Goal: Task Accomplishment & Management: Manage account settings

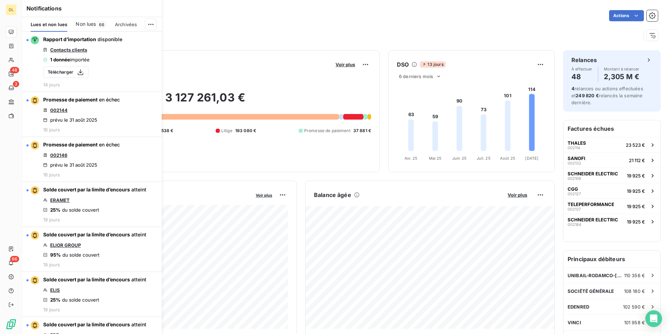
scroll to position [5712, 0]
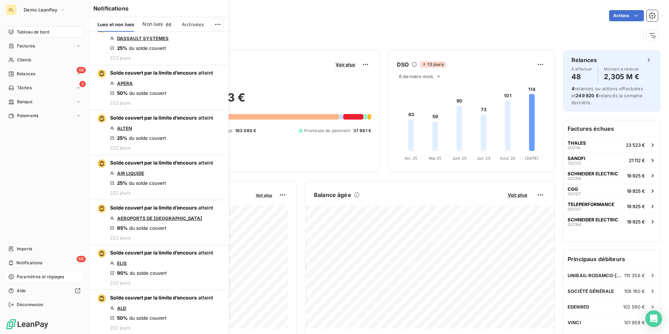
click at [30, 278] on span "Paramètres et réglages" at bounding box center [40, 276] width 47 height 6
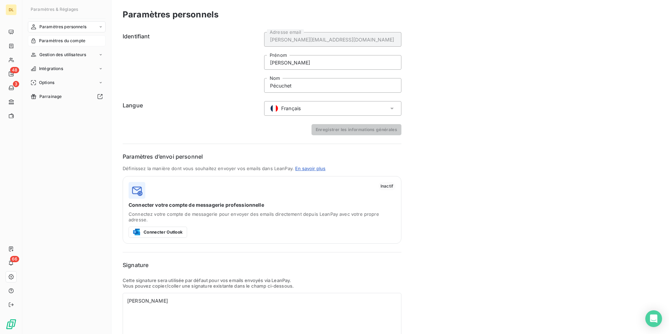
click at [79, 43] on span "Paramètres du compte" at bounding box center [62, 41] width 46 height 6
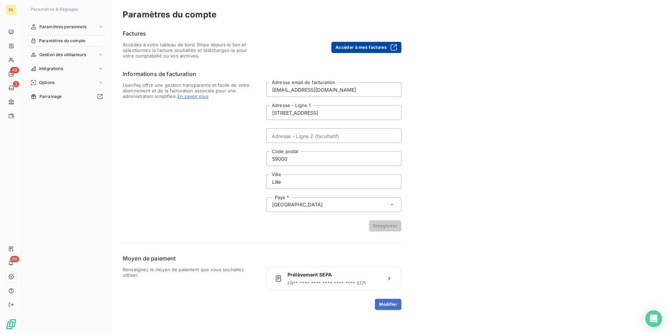
click at [360, 48] on button "Accéder à mes factures" at bounding box center [366, 47] width 70 height 11
click at [334, 91] on input "[EMAIL_ADDRESS][DOMAIN_NAME]" at bounding box center [333, 89] width 135 height 15
click at [450, 92] on div "Paramètres du compte Factures Accédez à votre tableau de bord Stripe depuis le …" at bounding box center [389, 167] width 557 height 334
click at [323, 92] on input "[EMAIL_ADDRESS][DOMAIN_NAME]" at bounding box center [333, 89] width 135 height 15
click at [428, 92] on div "Paramètres du compte Factures Accédez à votre tableau de bord Stripe depuis le …" at bounding box center [389, 167] width 557 height 334
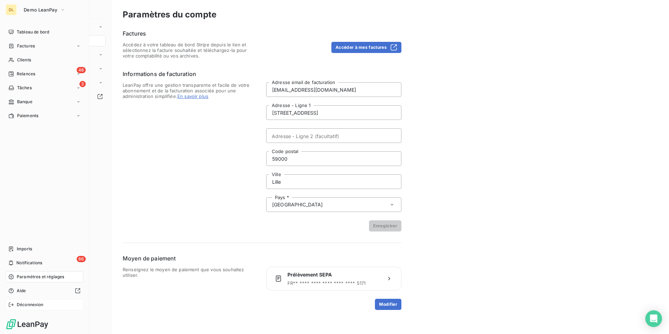
click at [16, 302] on div "Déconnexion" at bounding box center [45, 304] width 78 height 11
